Goal: Navigation & Orientation: Find specific page/section

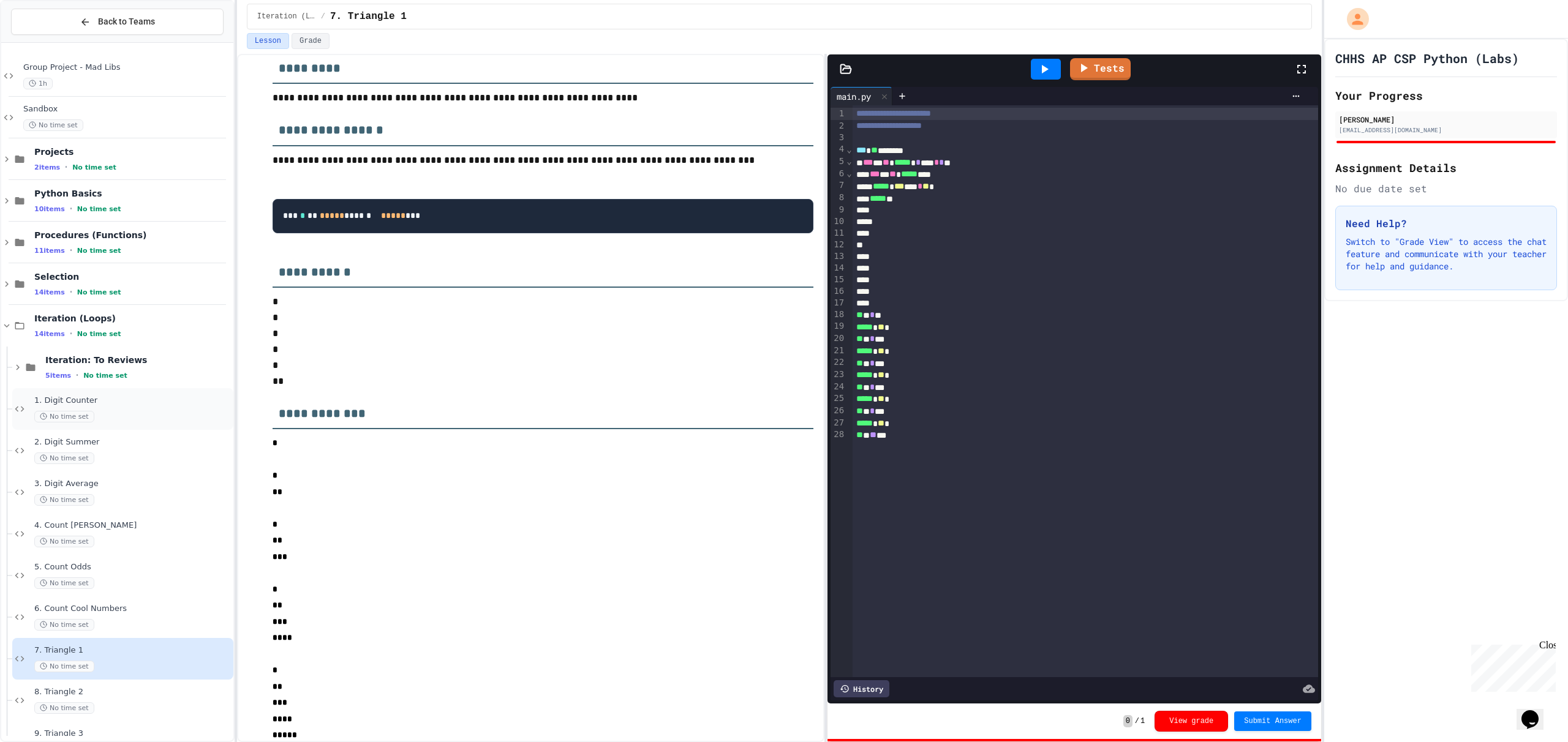
click at [130, 404] on span "1. Digit Counter" at bounding box center [132, 400] width 196 height 11
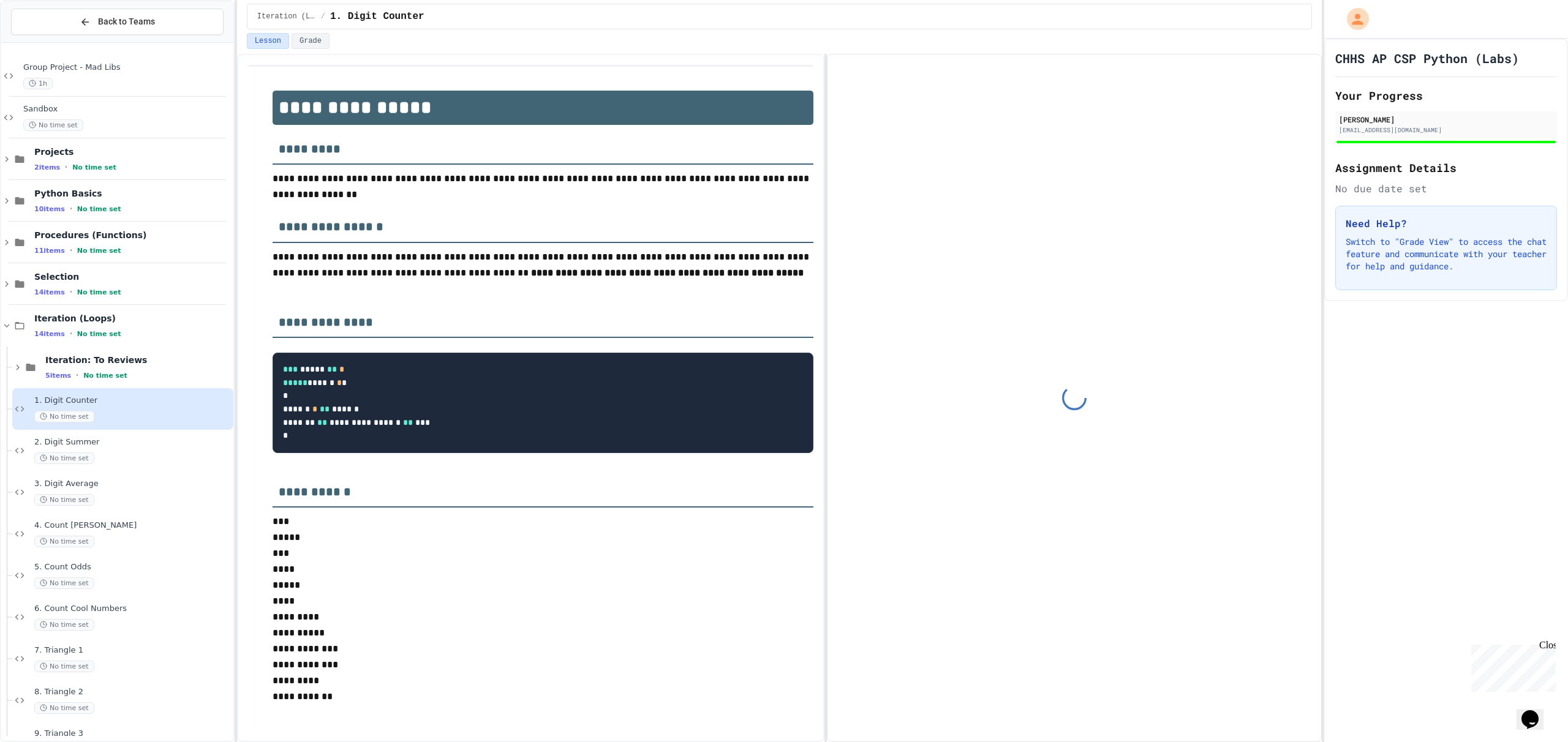
scroll to position [81, 0]
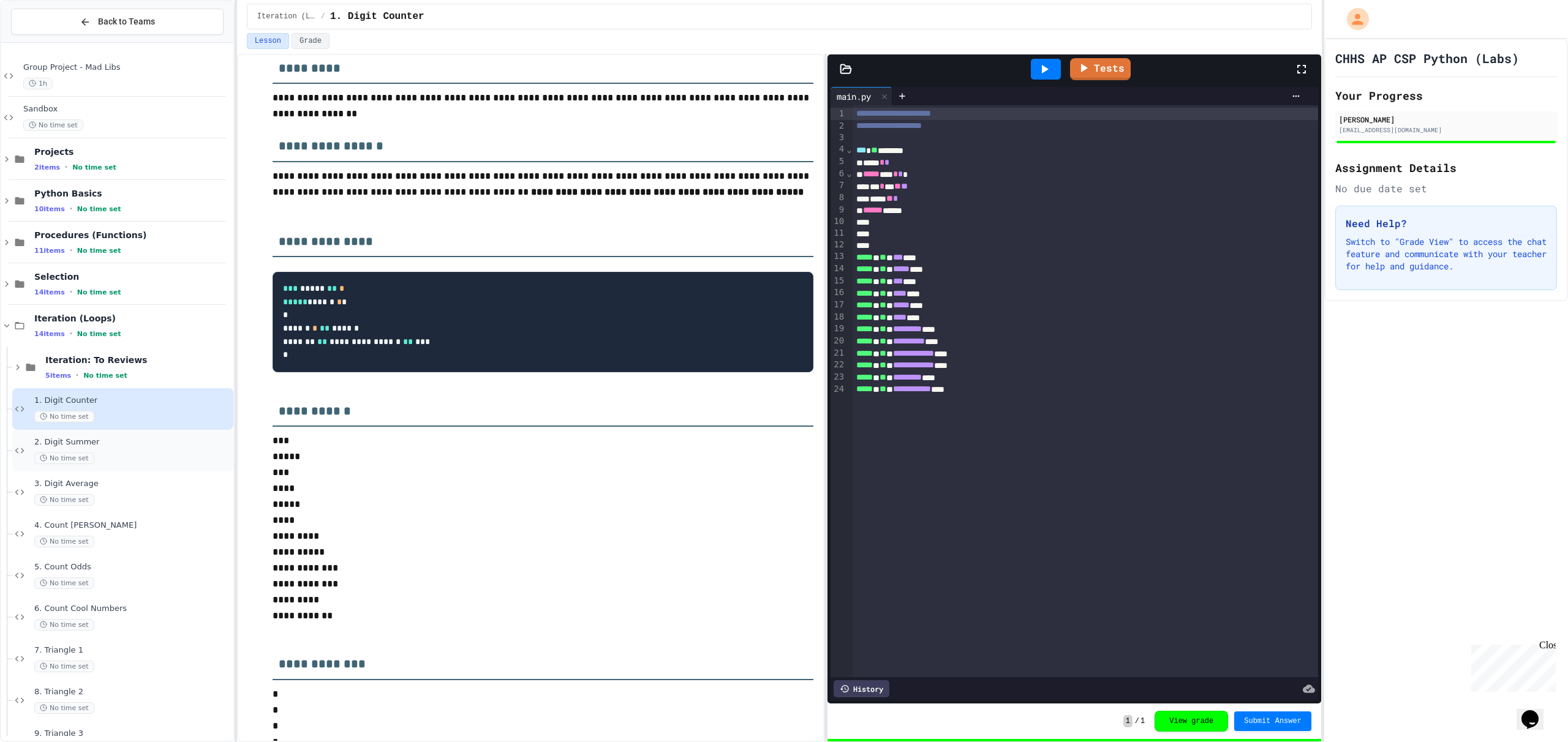
click at [142, 452] on div "No time set" at bounding box center [132, 458] width 196 height 12
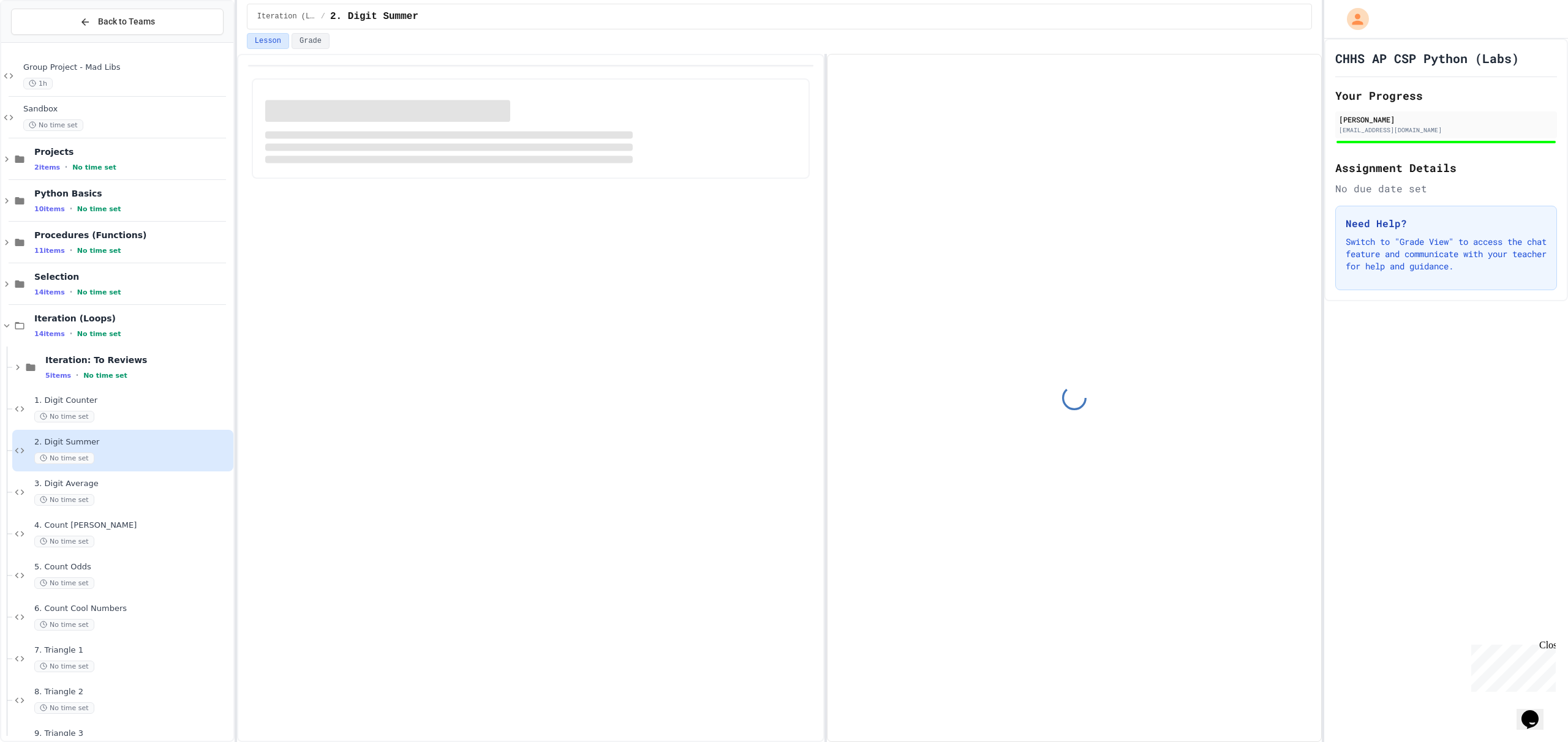
scroll to position [72, 0]
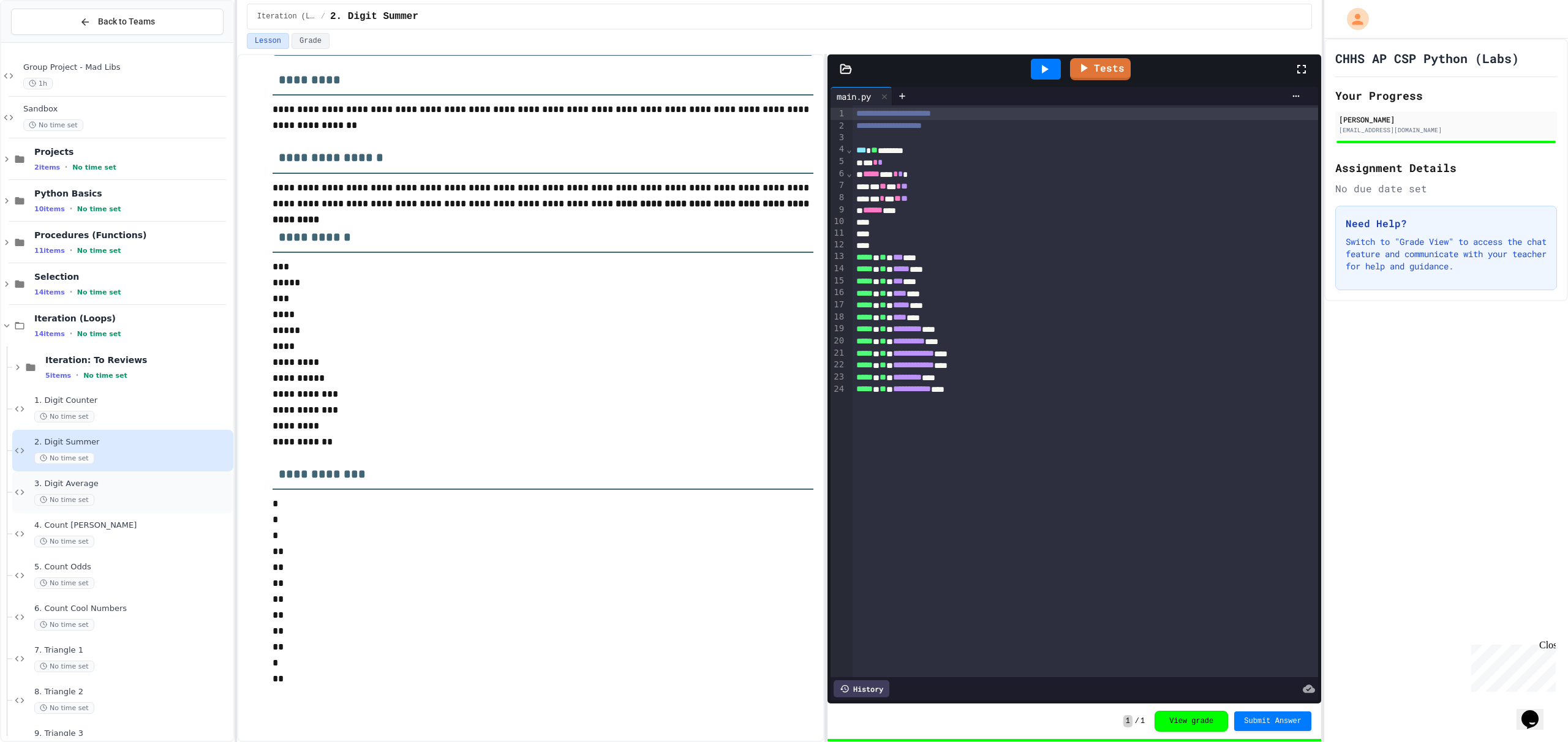
click at [150, 488] on span "3. Digit Average" at bounding box center [132, 484] width 196 height 11
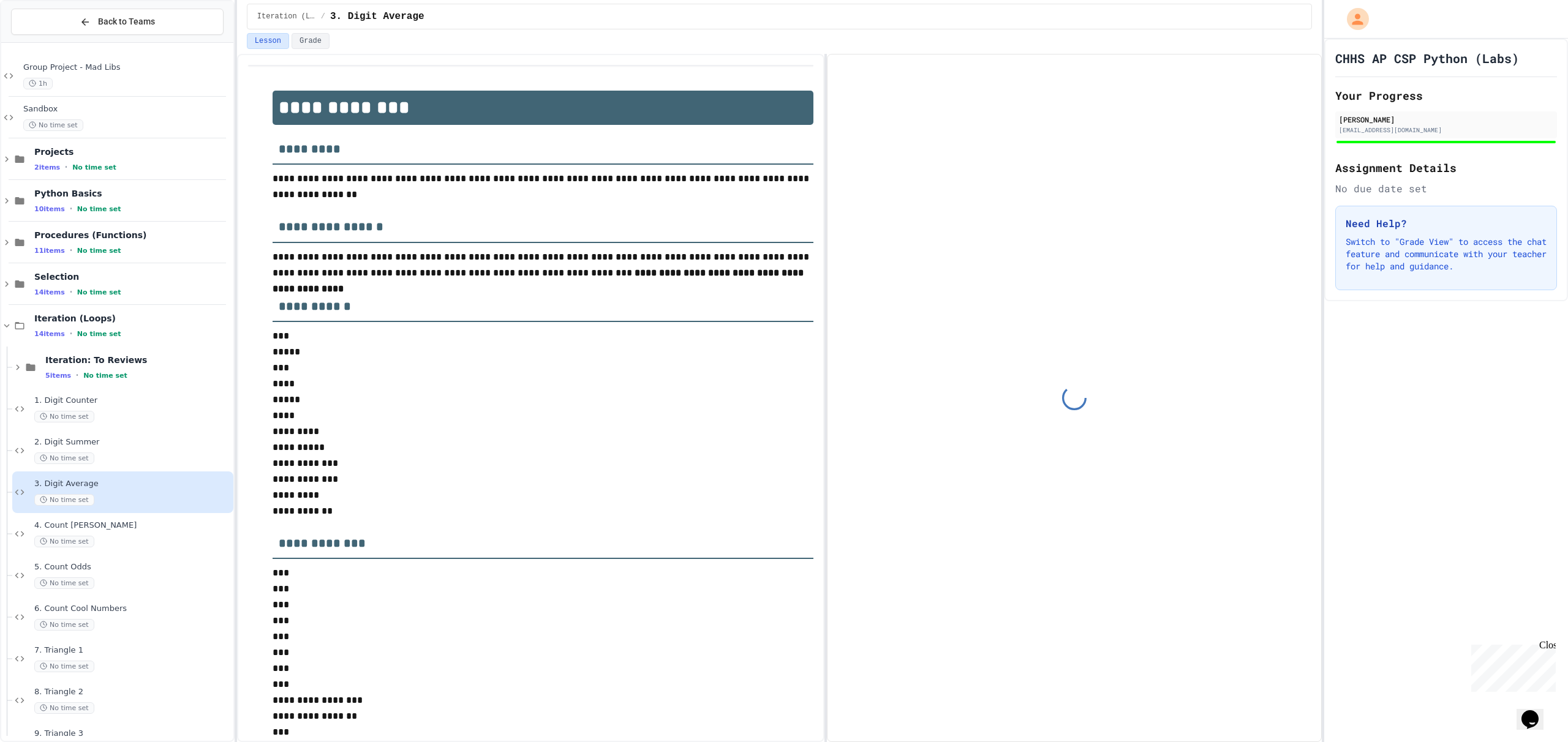
scroll to position [56, 0]
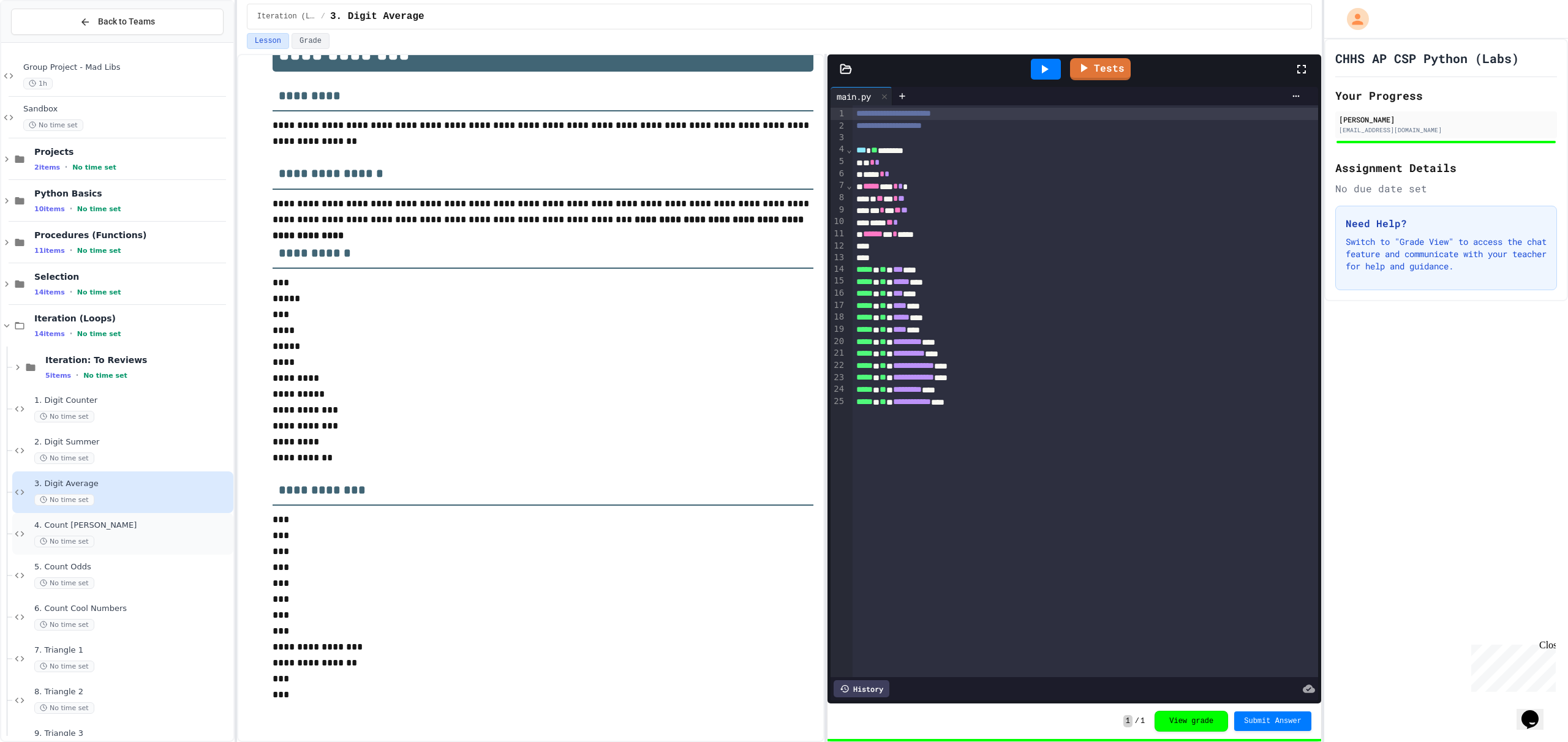
click at [147, 542] on div "No time set" at bounding box center [132, 542] width 196 height 12
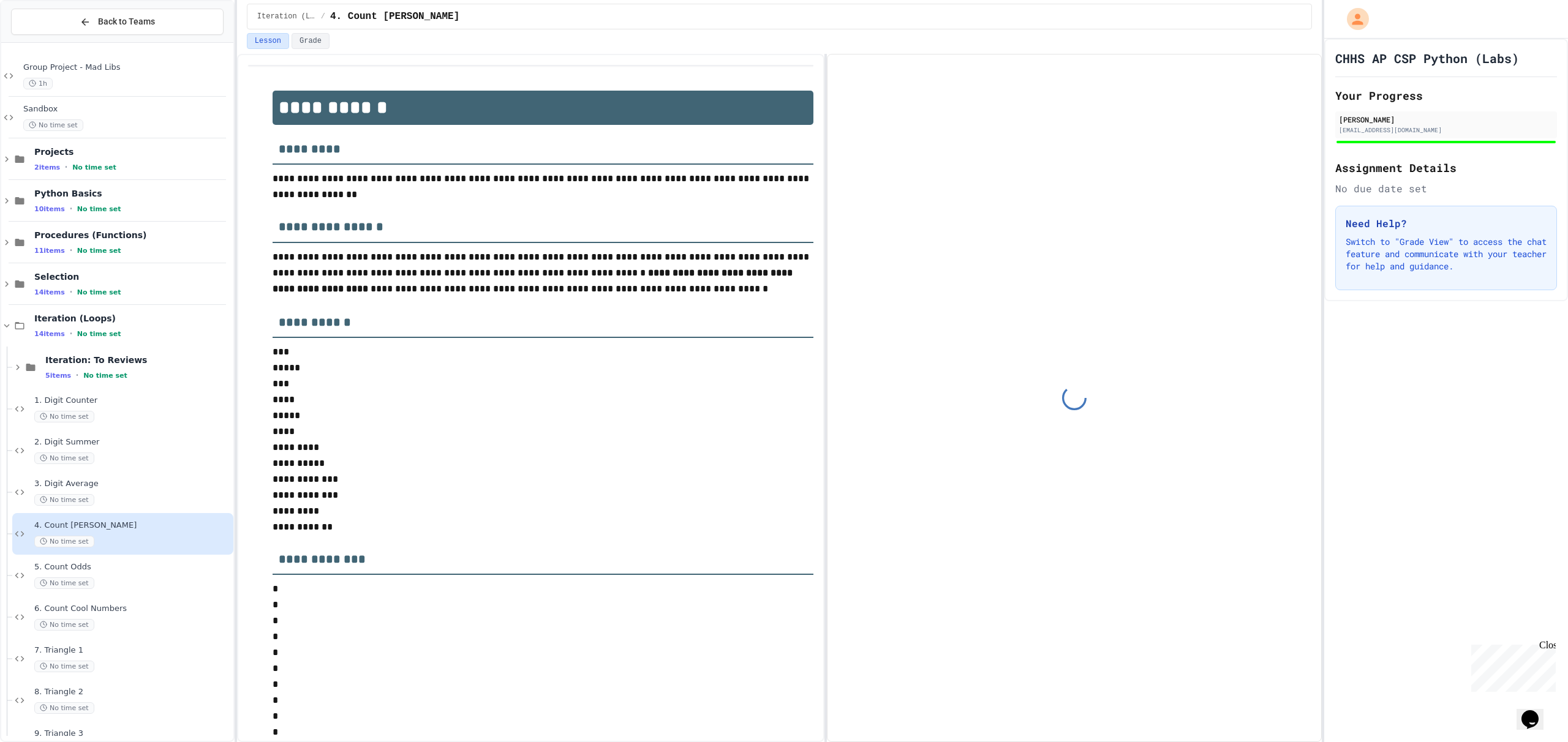
scroll to position [72, 0]
